Goal: Task Accomplishment & Management: Use online tool/utility

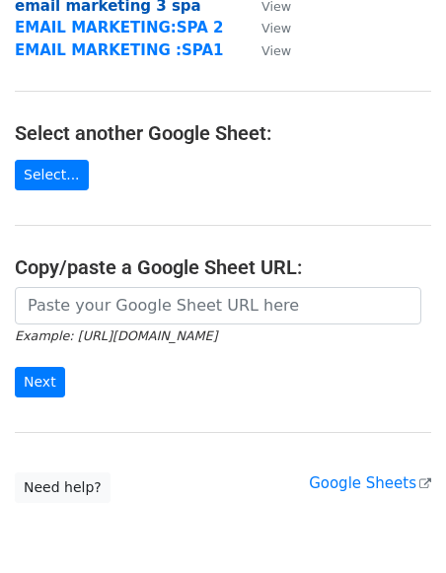
scroll to position [224, 0]
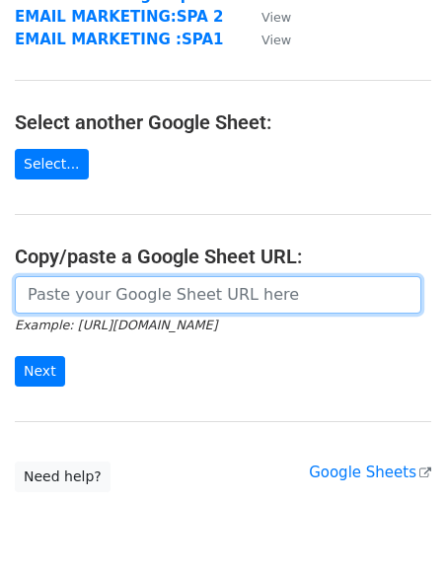
click at [91, 296] on input "url" at bounding box center [218, 295] width 407 height 38
paste input "[URL][DOMAIN_NAME]"
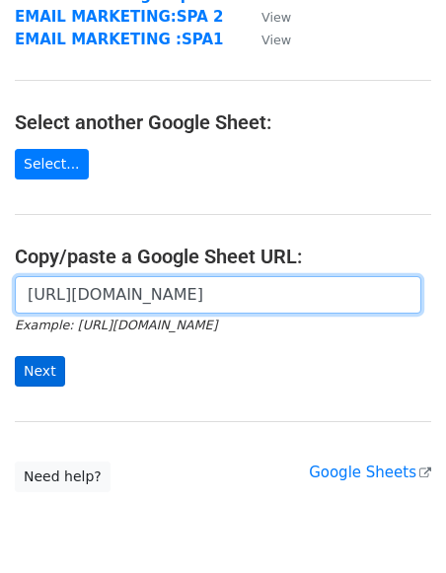
type input "[URL][DOMAIN_NAME]"
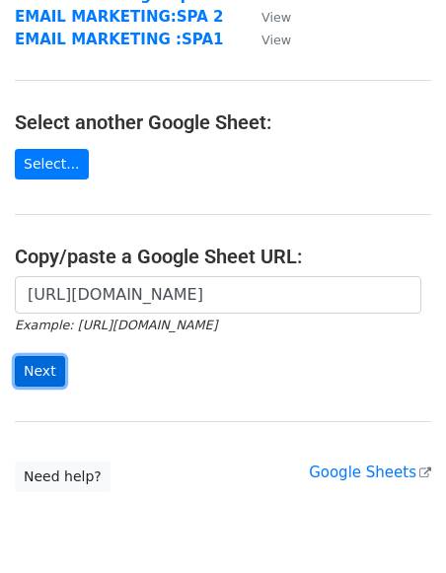
click at [36, 377] on input "Next" at bounding box center [40, 371] width 50 height 31
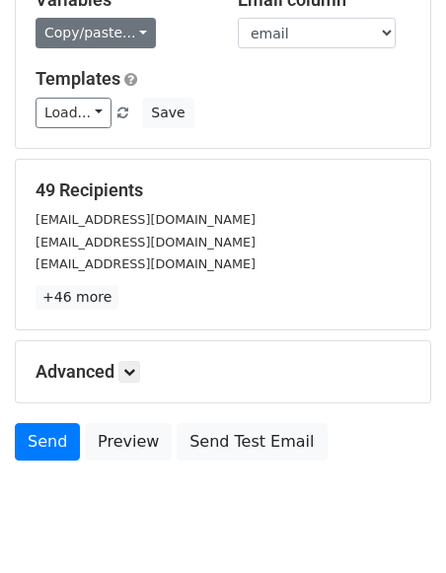
scroll to position [215, 0]
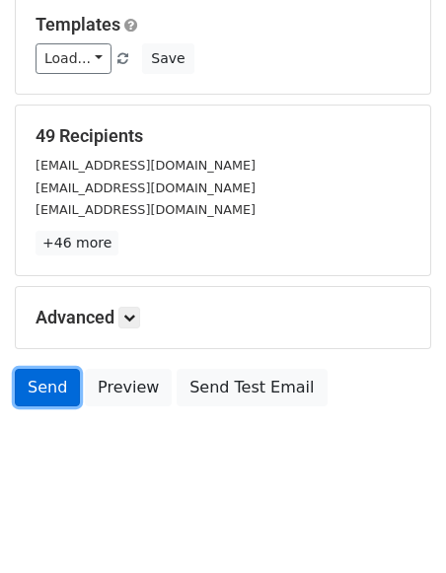
click at [51, 386] on link "Send" at bounding box center [47, 388] width 65 height 38
